Goal: Task Accomplishment & Management: Use online tool/utility

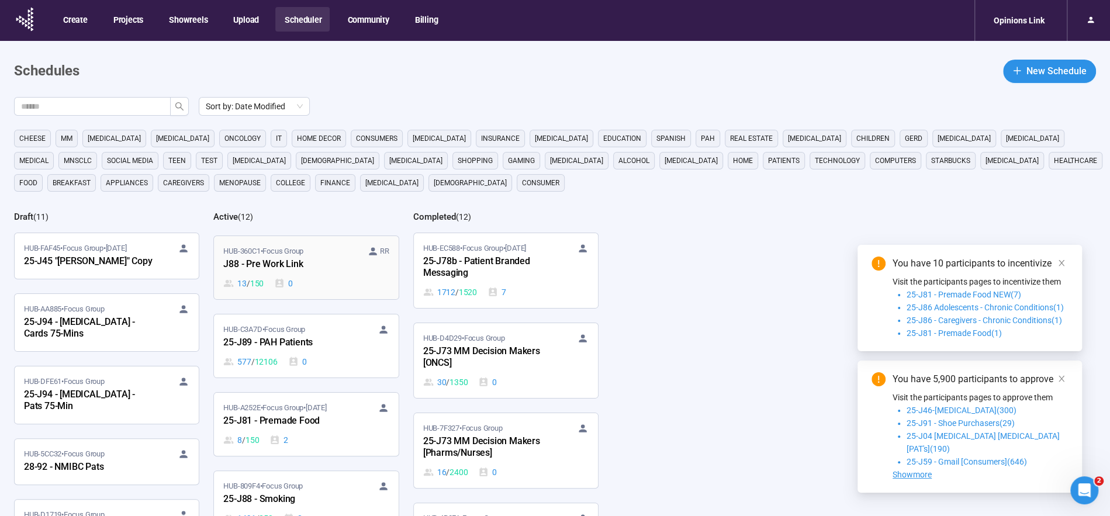
scroll to position [248, 0]
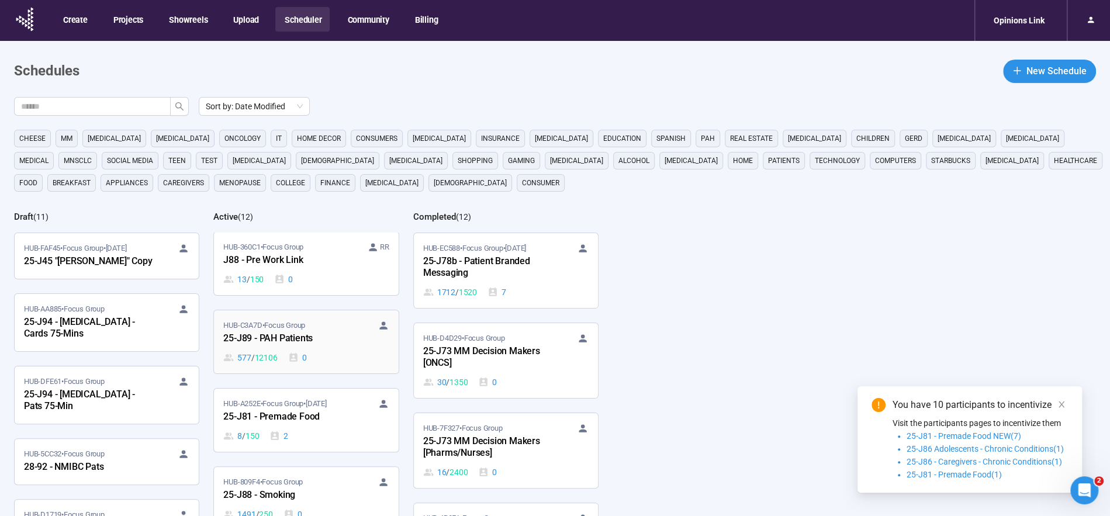
click at [252, 322] on span "HUB-C3A7D • Focus Group" at bounding box center [264, 326] width 82 height 12
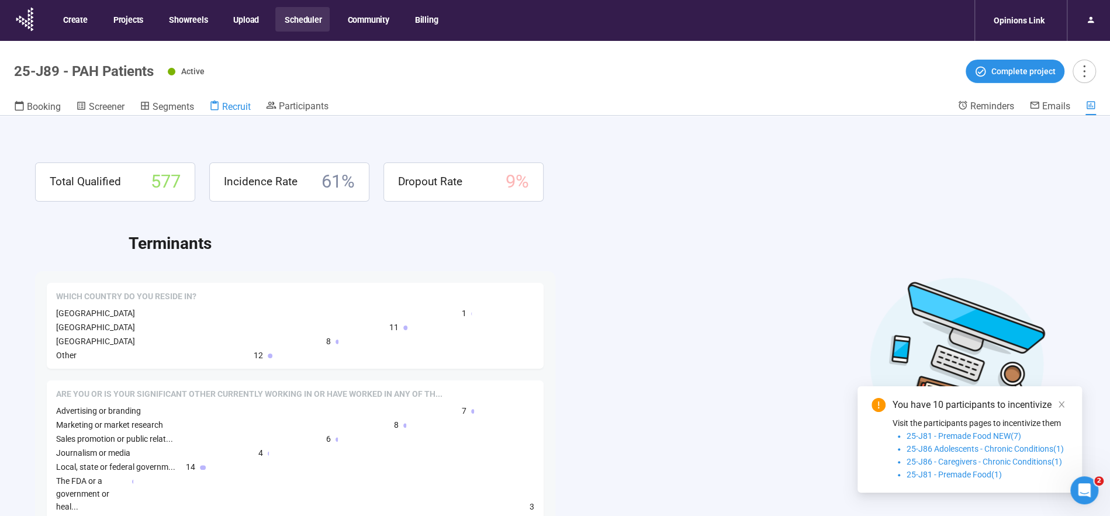
click at [239, 105] on span "Recruit" at bounding box center [236, 106] width 29 height 11
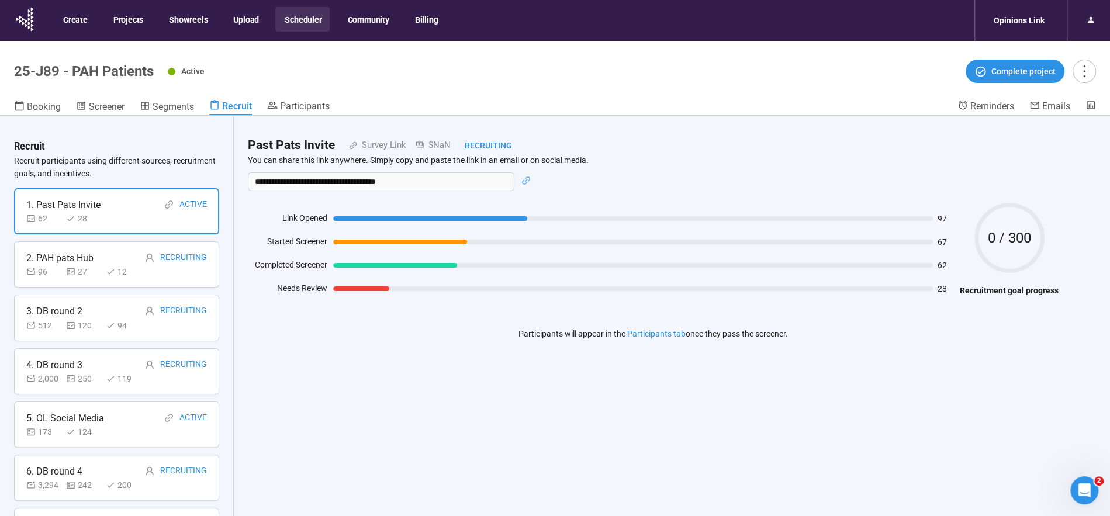
click at [67, 201] on div "1. Past Pats Invite" at bounding box center [63, 205] width 74 height 15
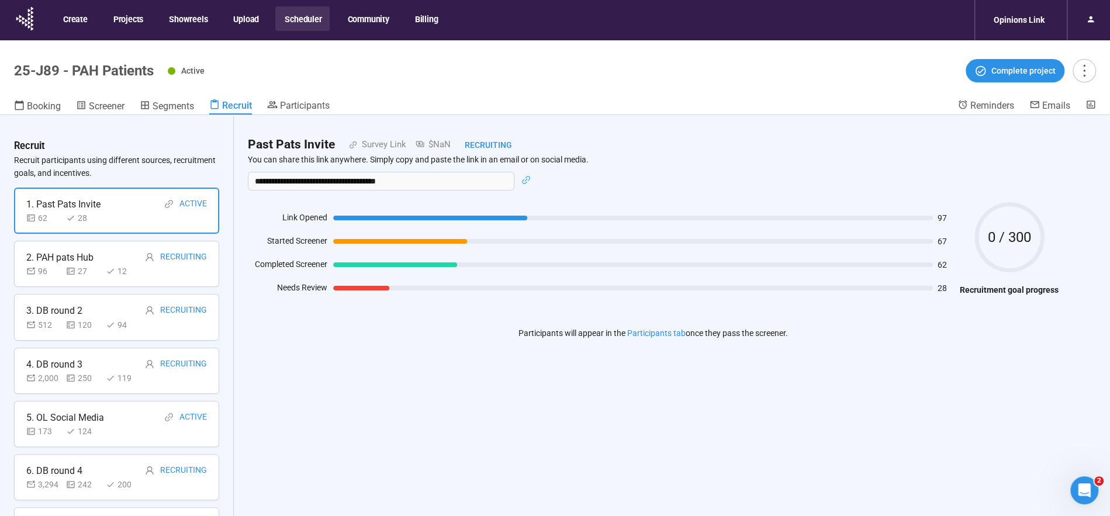
scroll to position [1, 0]
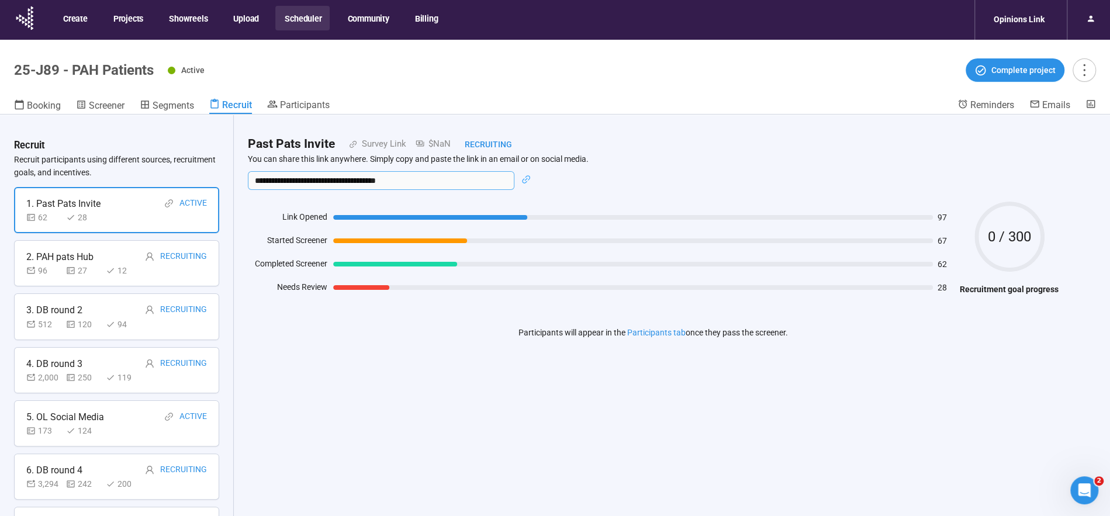
click at [362, 184] on input "**********" at bounding box center [381, 180] width 267 height 19
